Goal: Find specific page/section: Find specific page/section

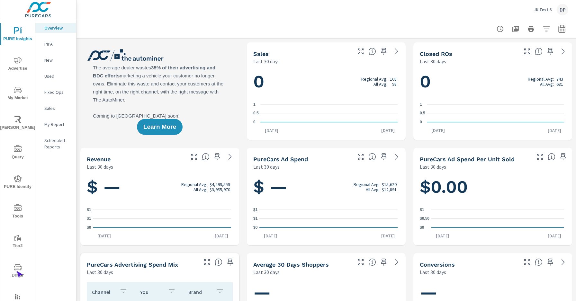
click at [16, 271] on span "Driver" at bounding box center [17, 272] width 31 height 16
